Goal: Navigation & Orientation: Find specific page/section

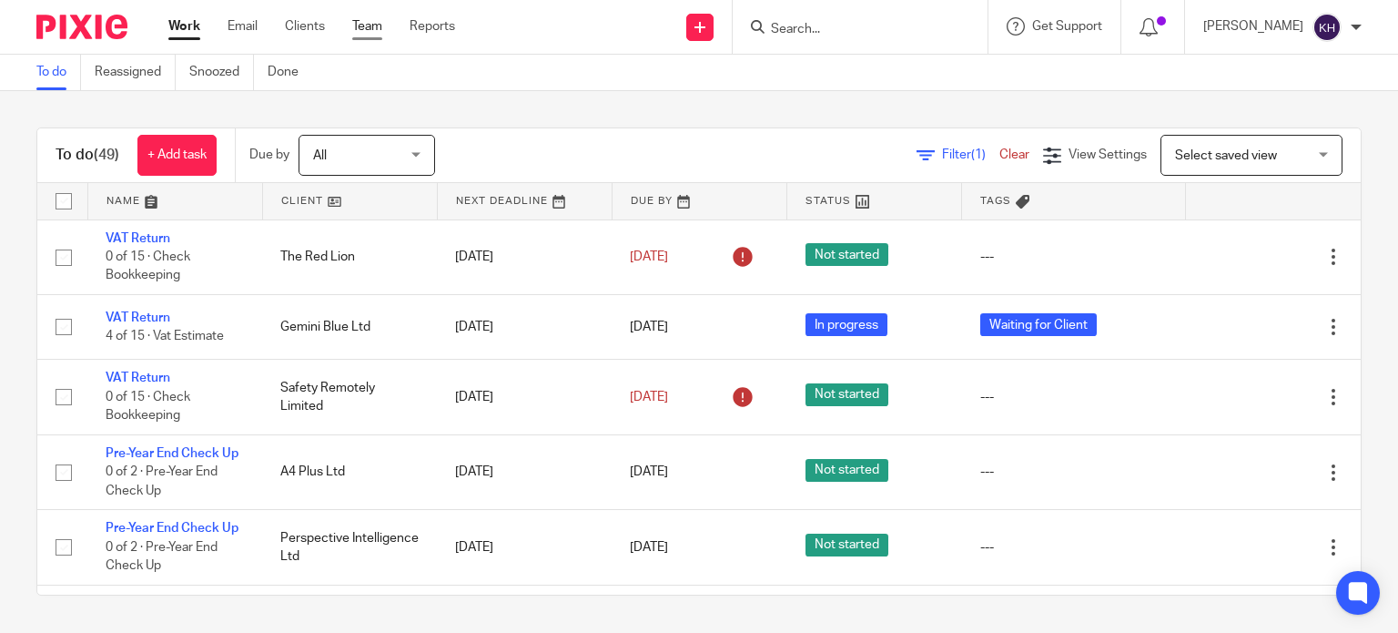
click at [371, 32] on link "Team" at bounding box center [367, 26] width 30 height 18
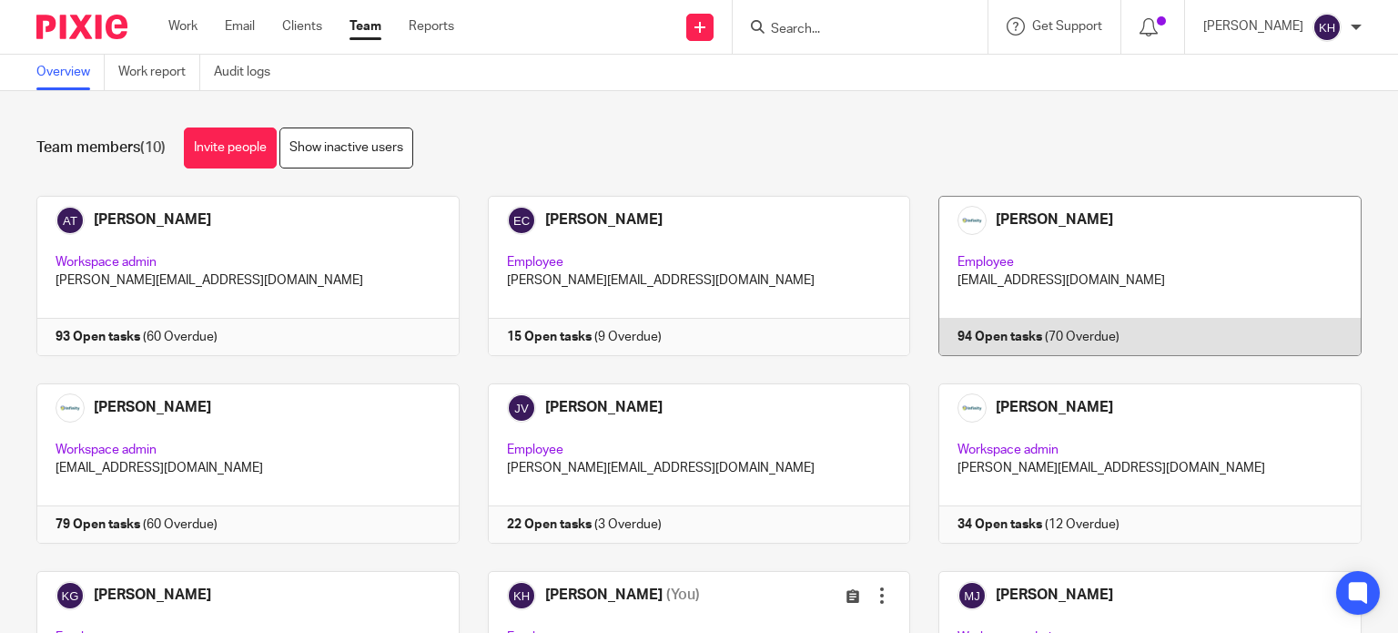
click at [1023, 225] on link at bounding box center [1135, 276] width 451 height 160
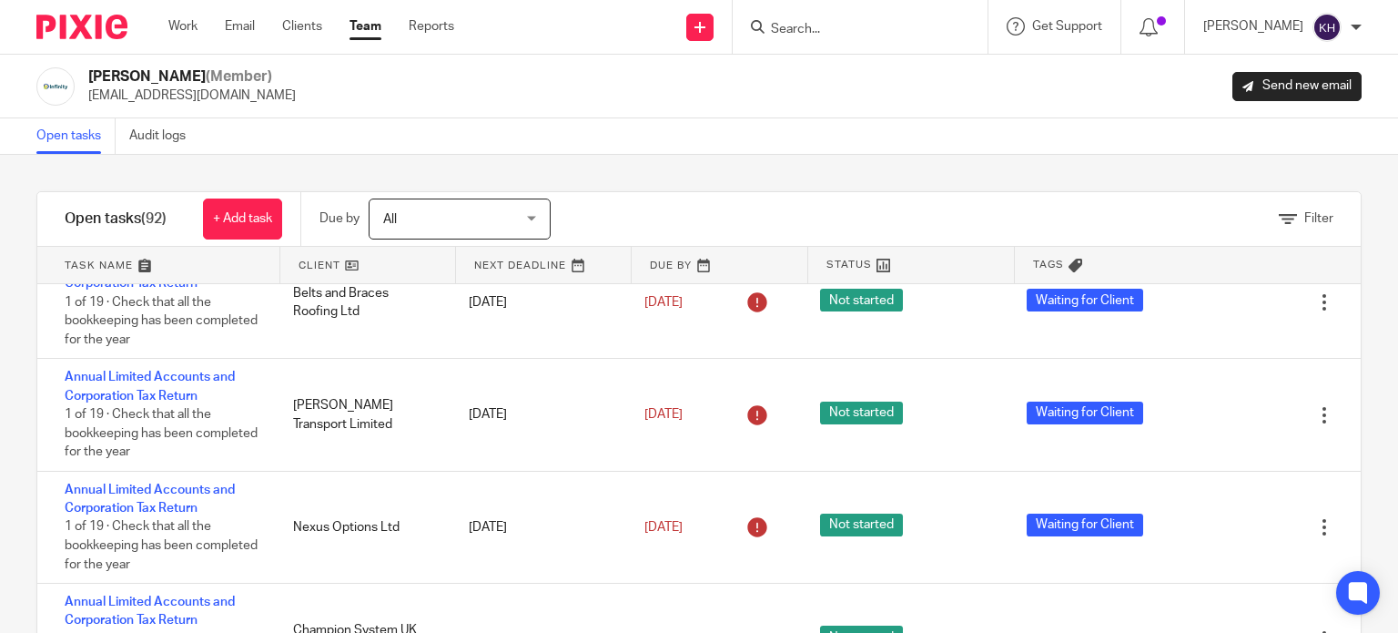
scroll to position [6351, 0]
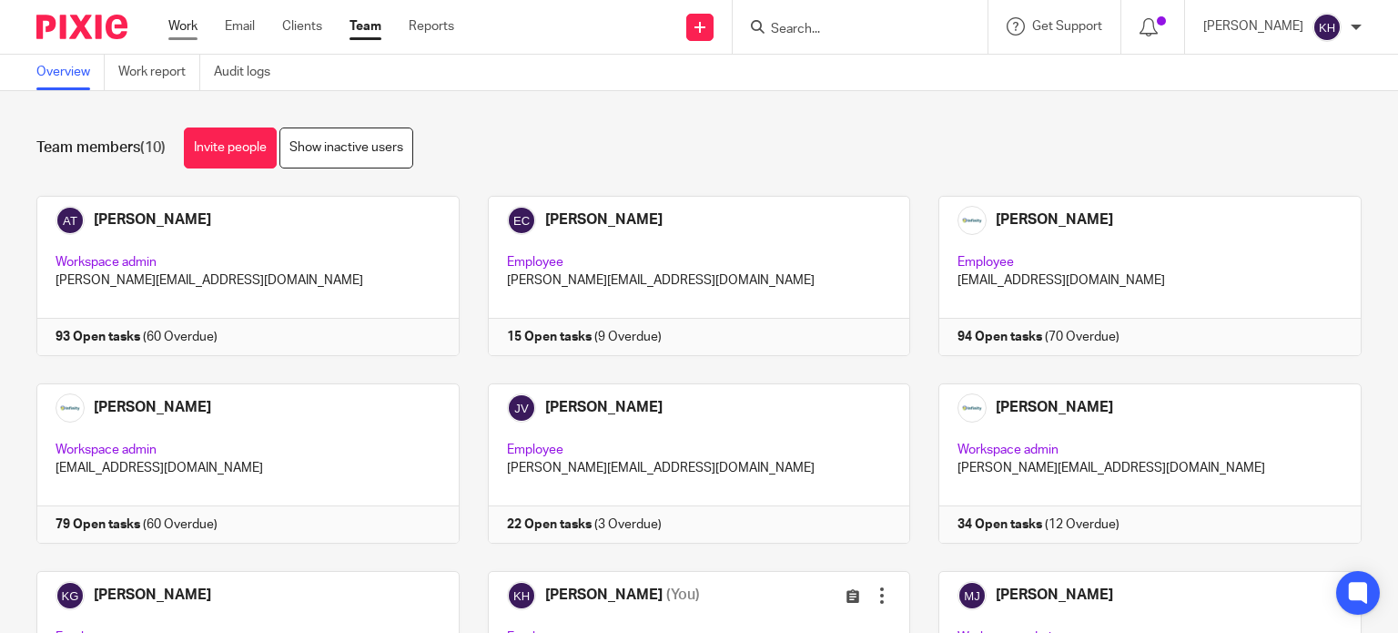
click at [172, 25] on link "Work" at bounding box center [182, 26] width 29 height 18
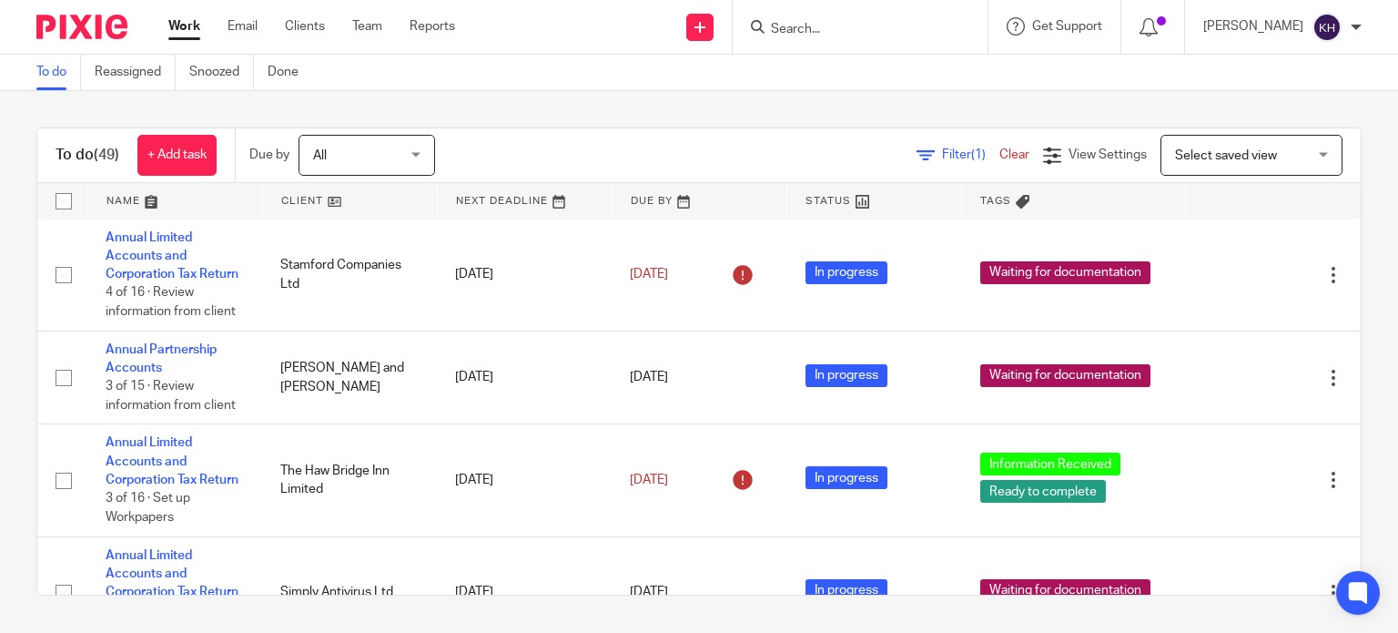
scroll to position [699, 0]
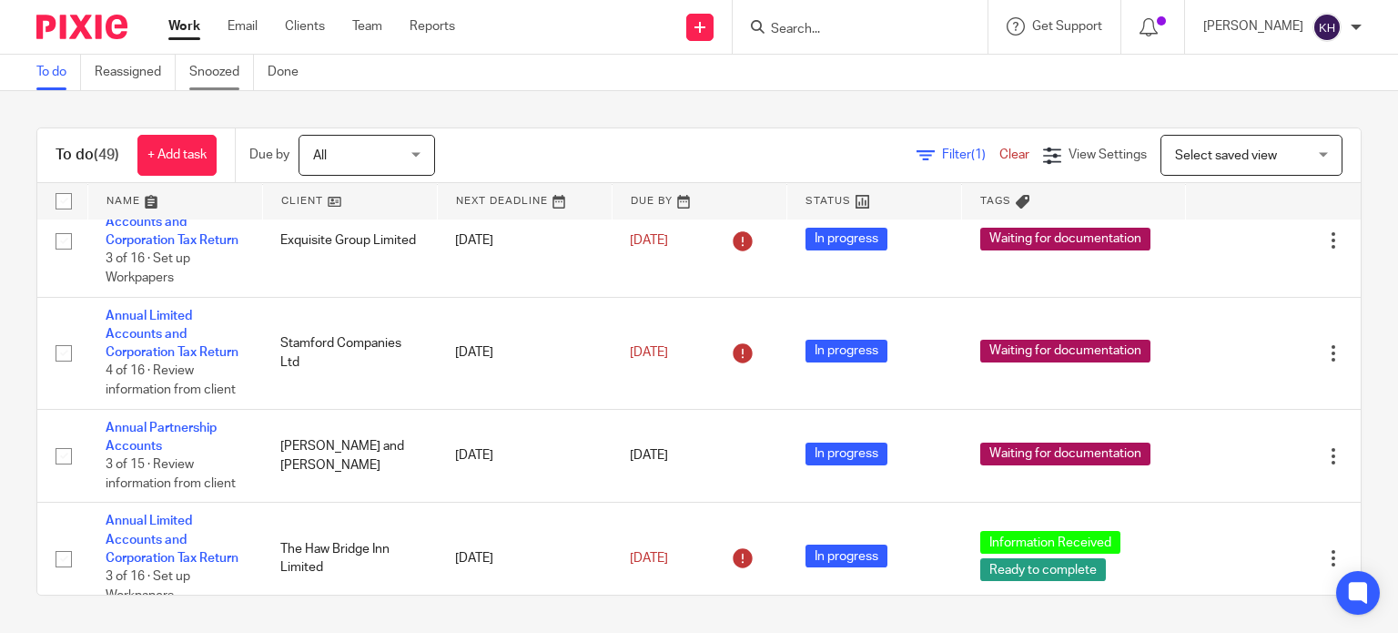
click at [225, 71] on link "Snoozed" at bounding box center [221, 72] width 65 height 35
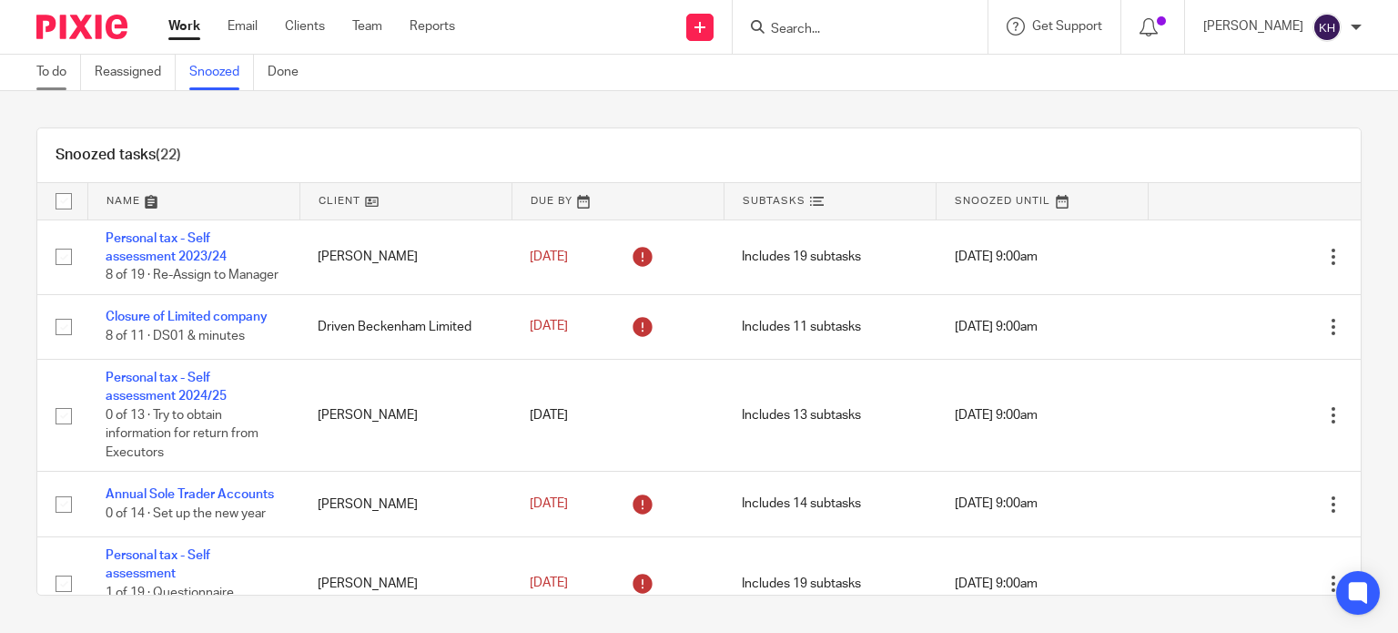
click at [55, 73] on link "To do" at bounding box center [58, 72] width 45 height 35
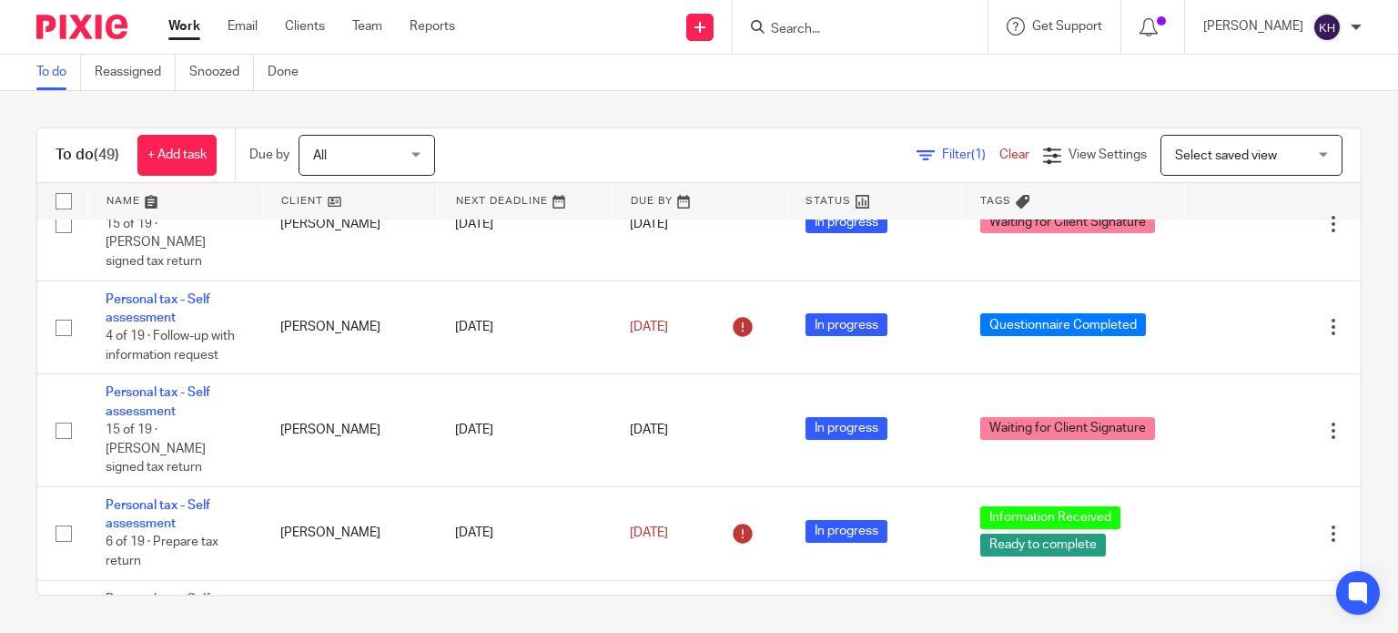
scroll to position [2185, 0]
